Goal: Task Accomplishment & Management: Use online tool/utility

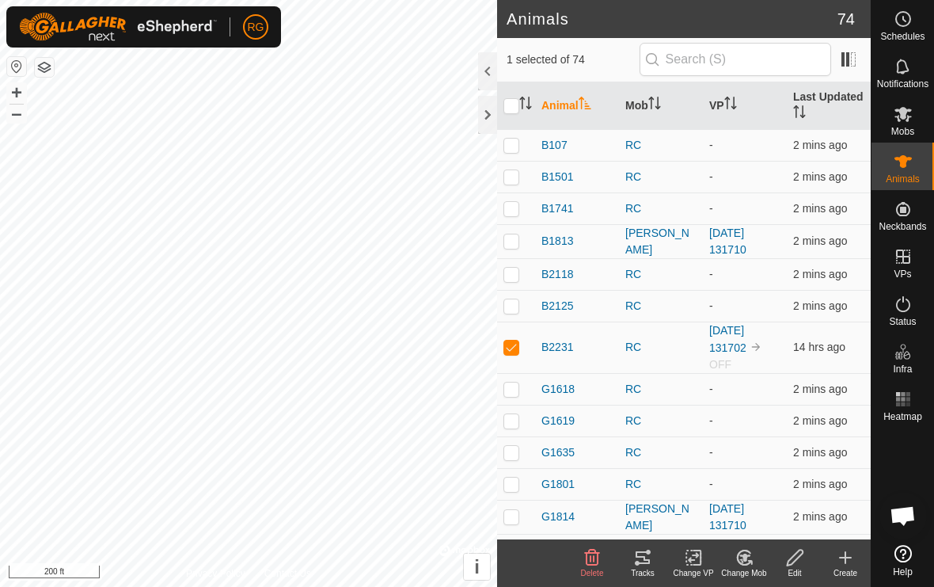
click at [520, 348] on td at bounding box center [516, 346] width 38 height 51
checkbox input "false"
click at [489, 120] on div at bounding box center [487, 115] width 19 height 38
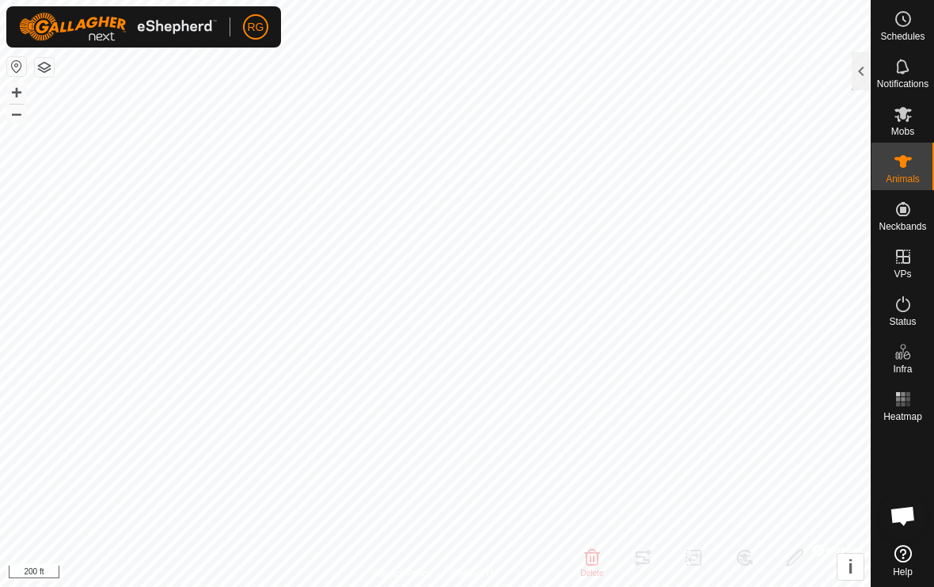
checkbox input "true"
click at [911, 174] on span "Animals" at bounding box center [903, 179] width 34 height 10
click at [874, 73] on div "Notifications" at bounding box center [903, 72] width 63 height 48
click at [870, 67] on div at bounding box center [861, 71] width 19 height 38
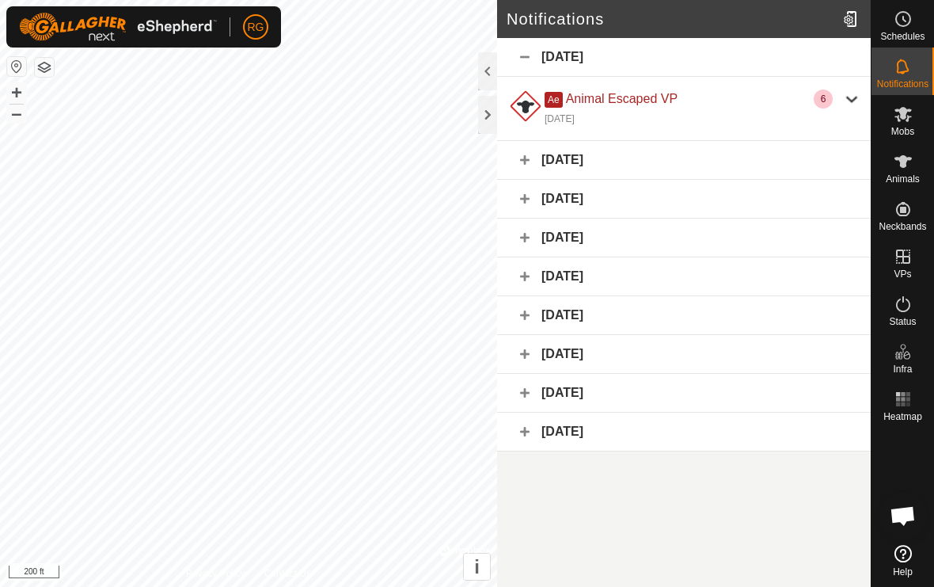
click at [493, 126] on div at bounding box center [487, 115] width 19 height 38
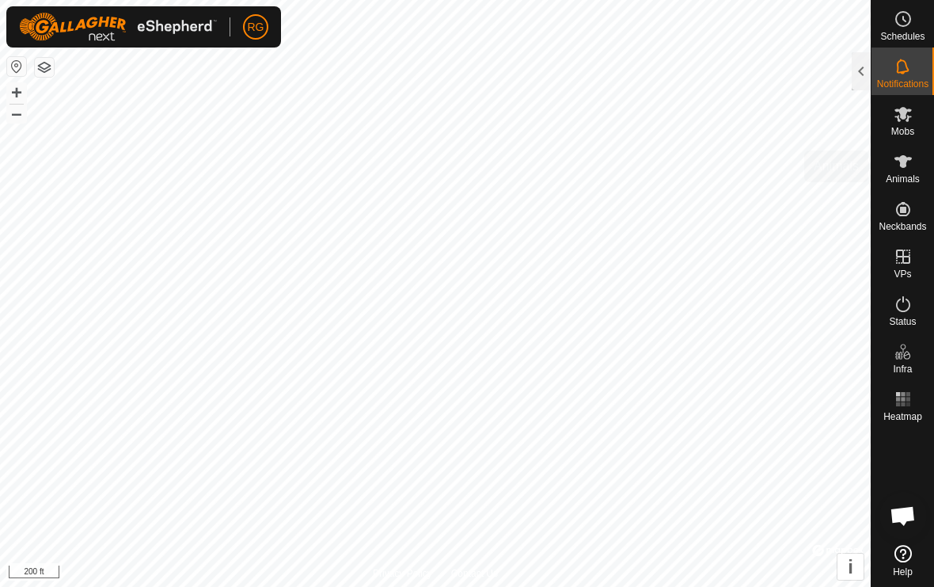
click at [904, 184] on span "Animals" at bounding box center [903, 179] width 34 height 10
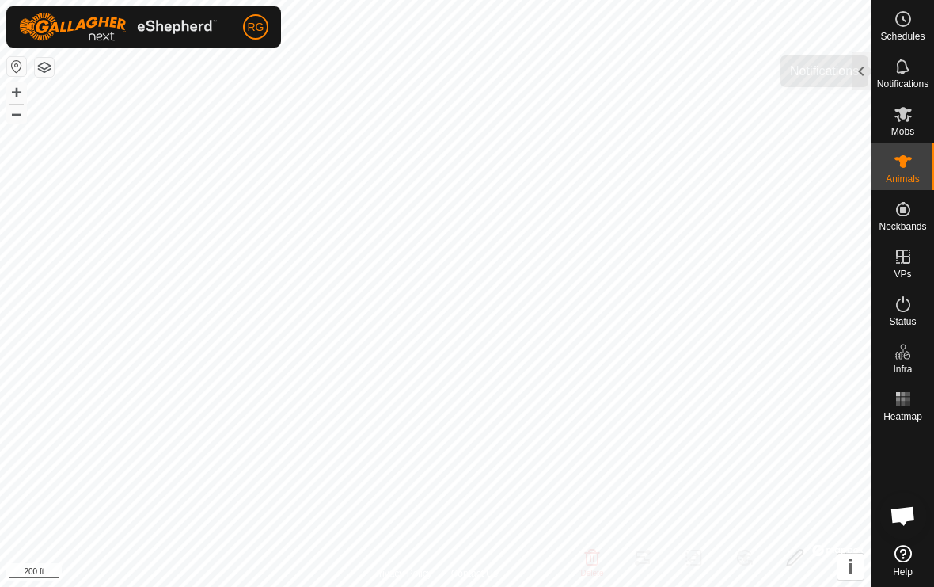
click at [873, 72] on div "Notifications" at bounding box center [903, 72] width 63 height 48
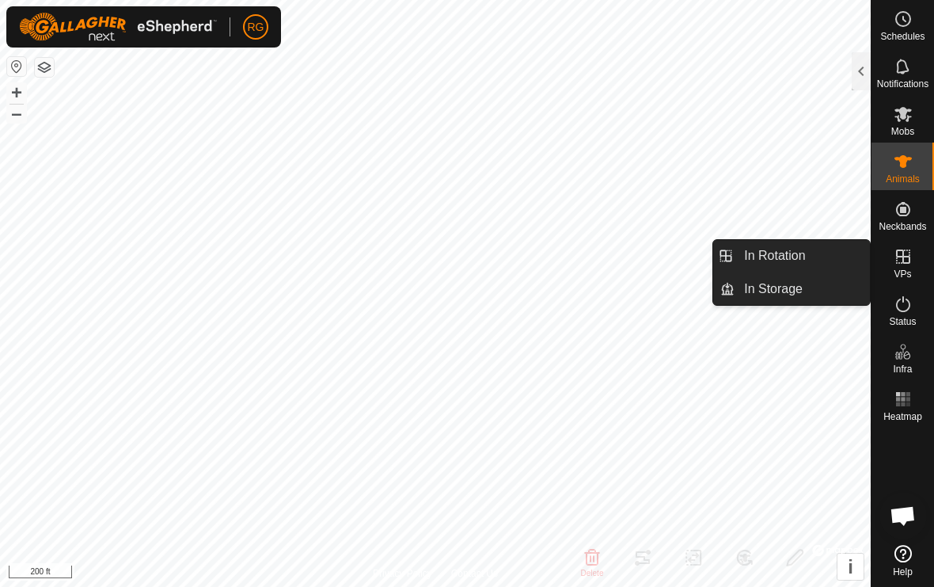
click at [801, 260] on span "In Rotation" at bounding box center [774, 255] width 61 height 19
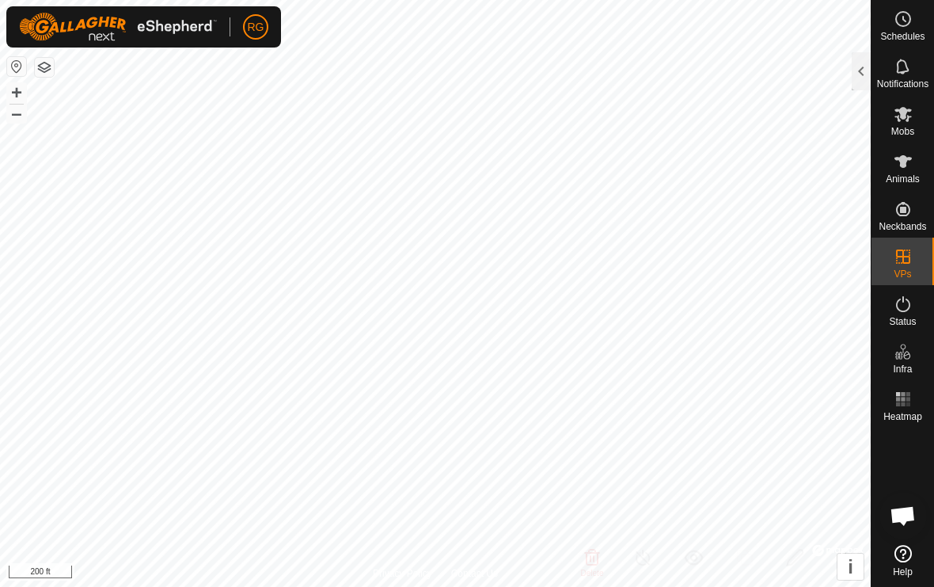
click at [869, 78] on div at bounding box center [861, 71] width 19 height 38
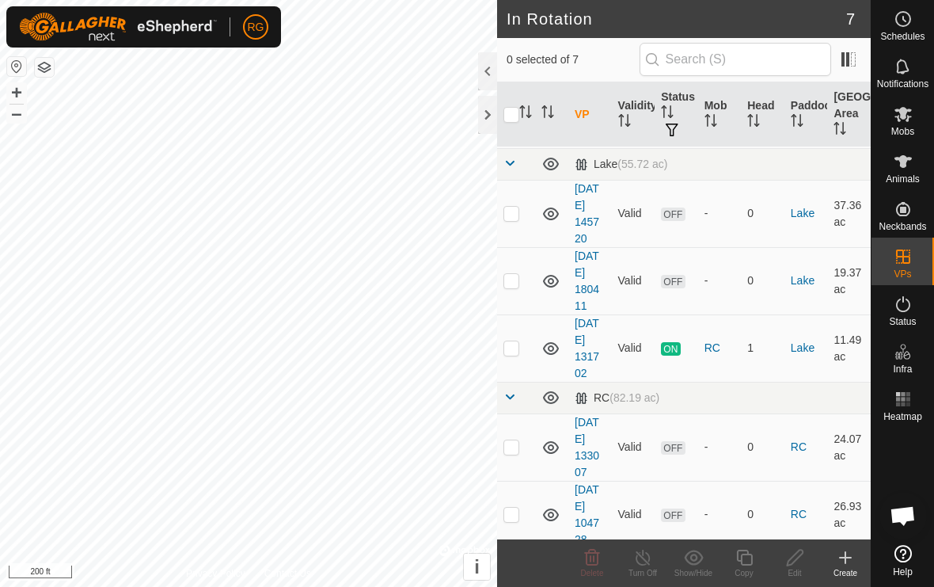
scroll to position [165, 0]
click at [525, 342] on td at bounding box center [516, 347] width 38 height 67
checkbox input "true"
click at [655, 556] on turn-off-svg-icon at bounding box center [643, 557] width 51 height 19
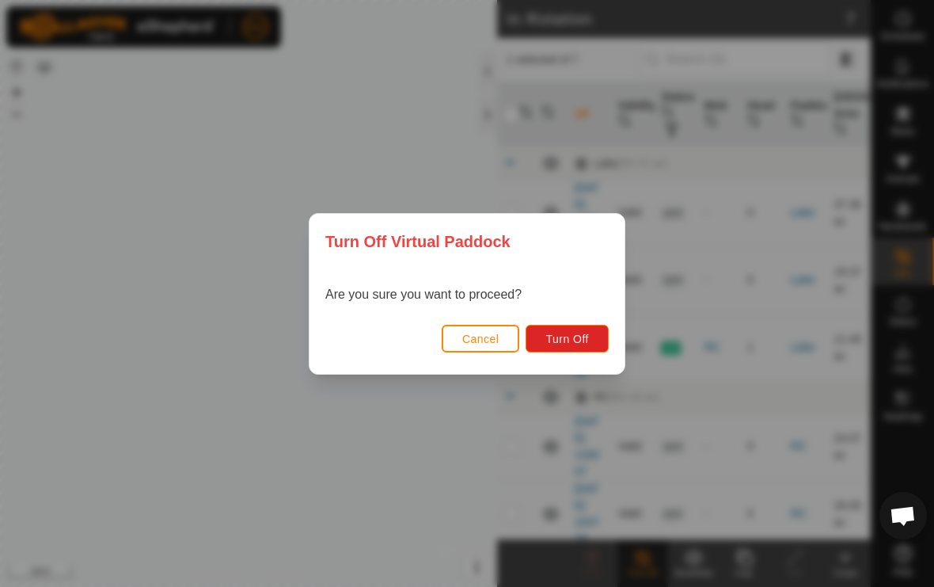
click at [580, 346] on button "Turn Off" at bounding box center [567, 339] width 83 height 28
